Goal: Task Accomplishment & Management: Manage account settings

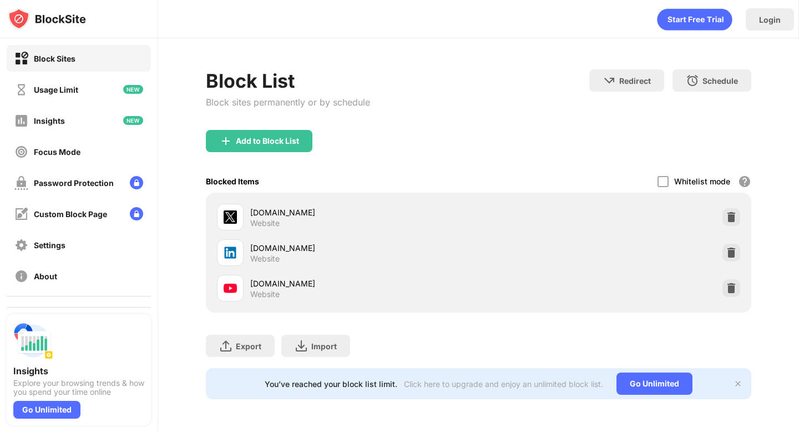
click at [725, 250] on div at bounding box center [732, 253] width 18 height 18
click at [732, 291] on img at bounding box center [731, 288] width 11 height 11
